Goal: Understand site structure: Understand site structure

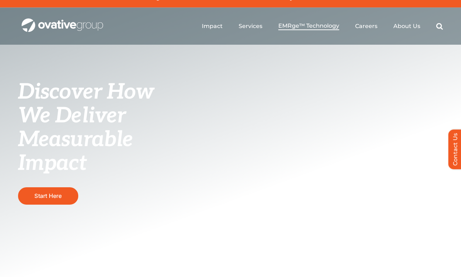
click at [308, 27] on span "EMRge™ Technology" at bounding box center [308, 25] width 61 height 7
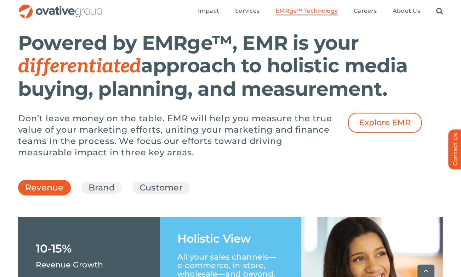
scroll to position [918, 0]
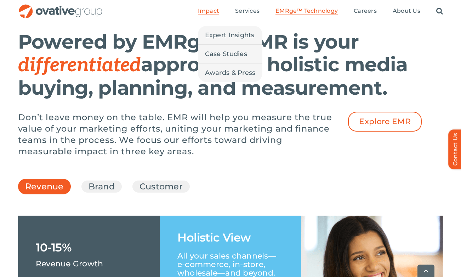
click at [216, 12] on span "Impact" at bounding box center [208, 10] width 21 height 7
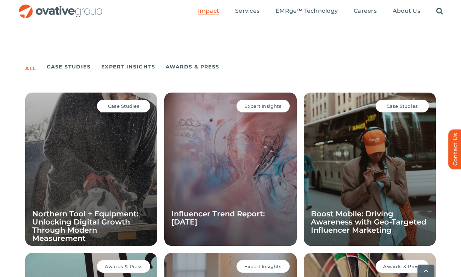
scroll to position [472, 0]
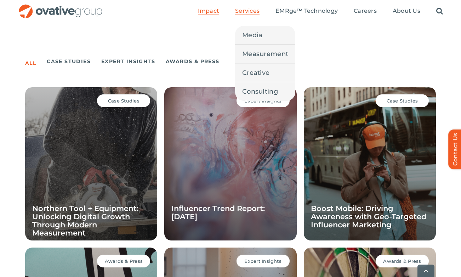
click at [250, 15] on li "Services Media Measurement Creative Consulting" at bounding box center [247, 11] width 24 height 8
click at [254, 15] on link "Services" at bounding box center [247, 11] width 24 height 8
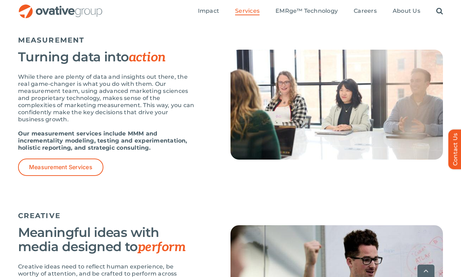
scroll to position [629, 0]
